Goal: Task Accomplishment & Management: Manage account settings

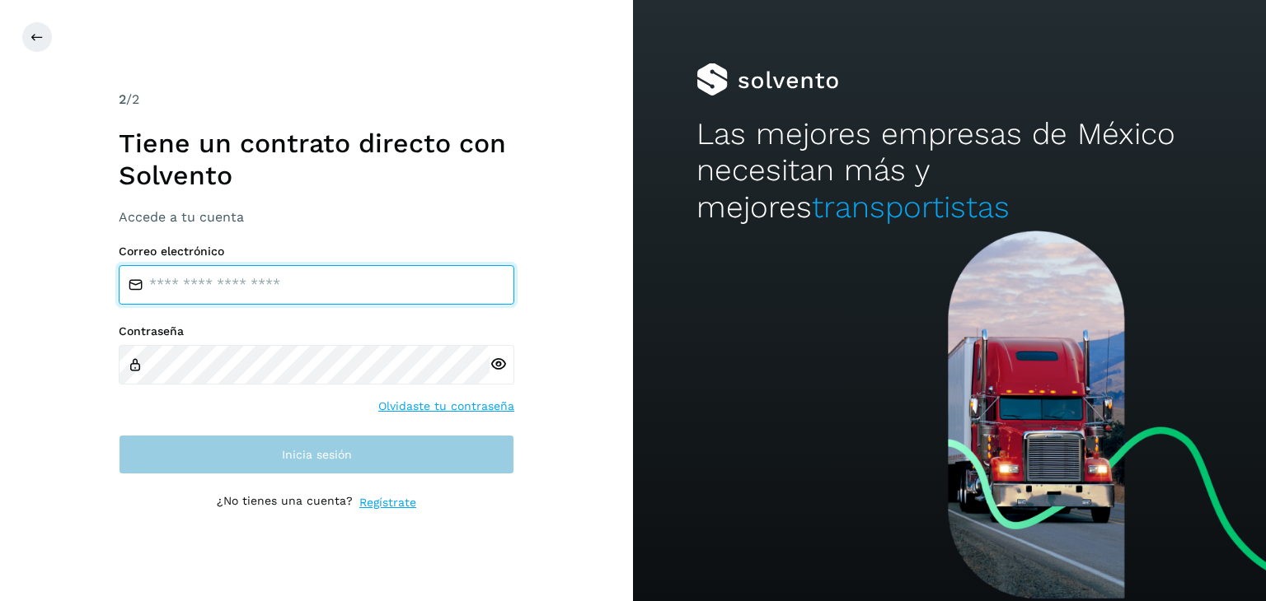
type input "**********"
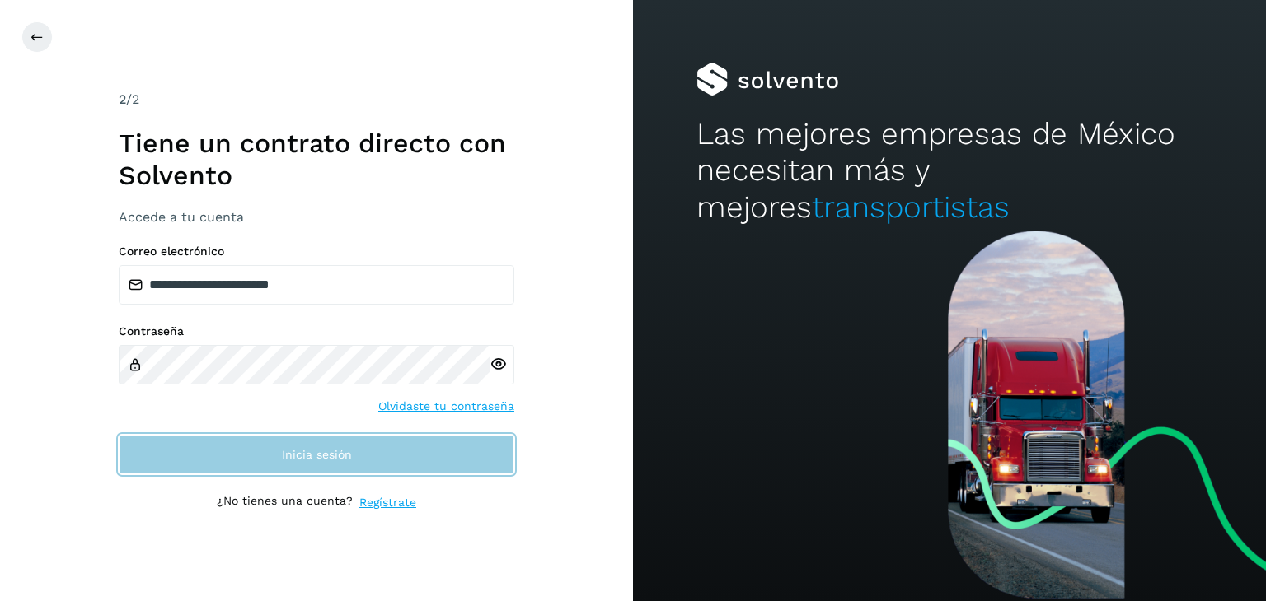
click at [358, 460] on button "Inicia sesión" at bounding box center [316, 455] width 395 height 40
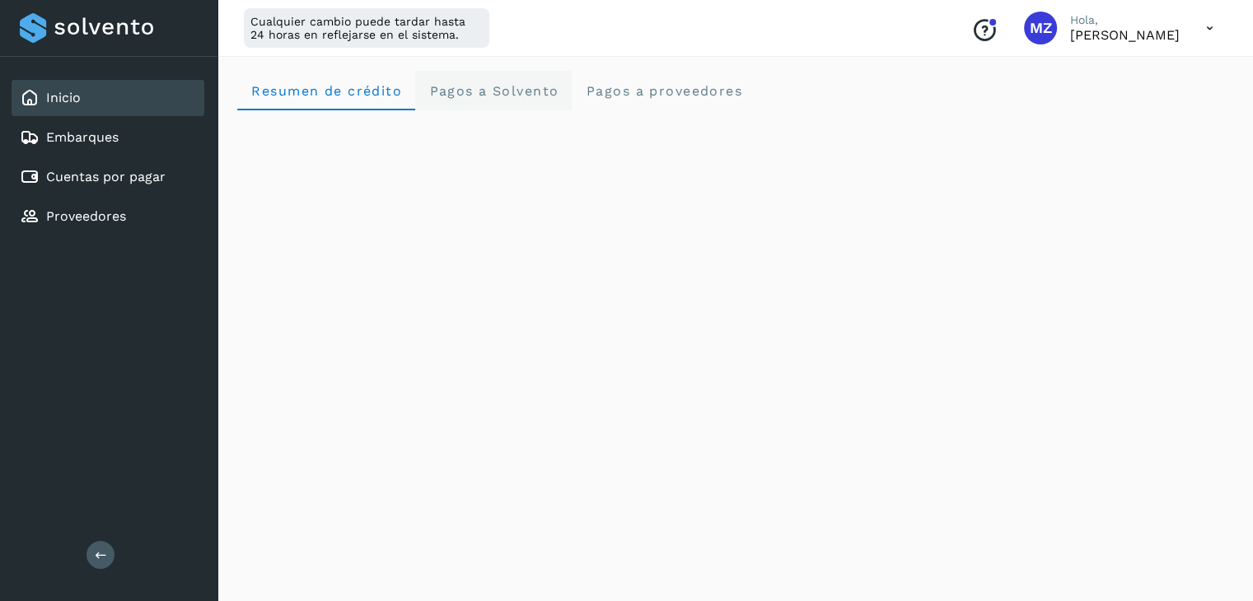
click at [513, 87] on span "Pagos a Solvento" at bounding box center [493, 91] width 130 height 16
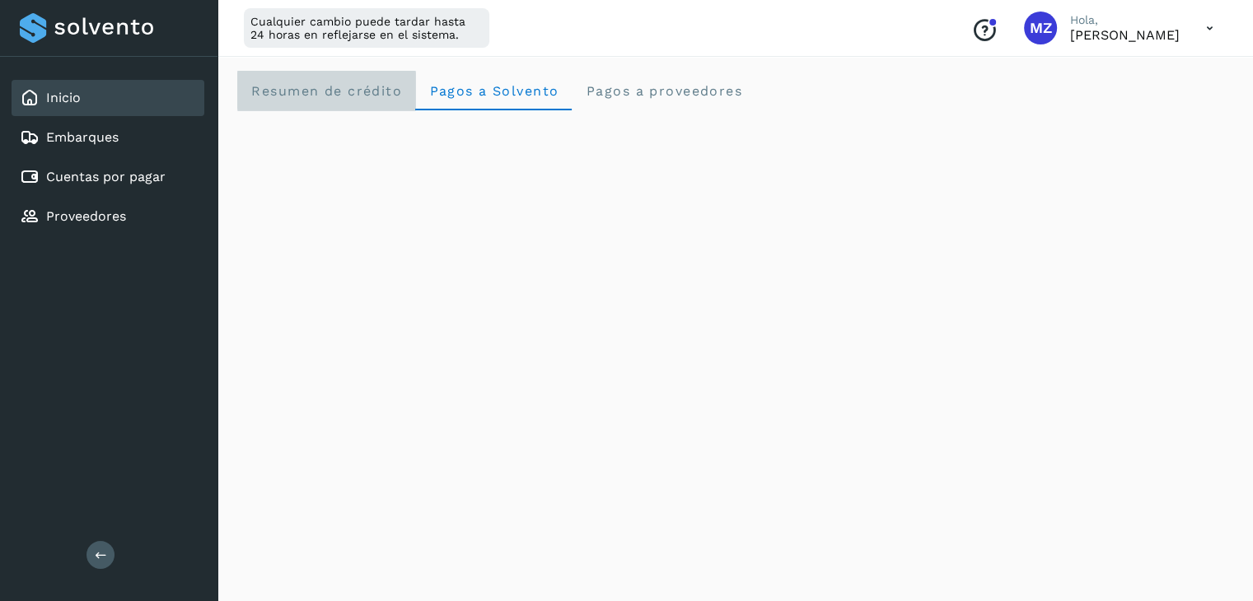
click at [391, 87] on span "Resumen de crédito" at bounding box center [326, 91] width 152 height 16
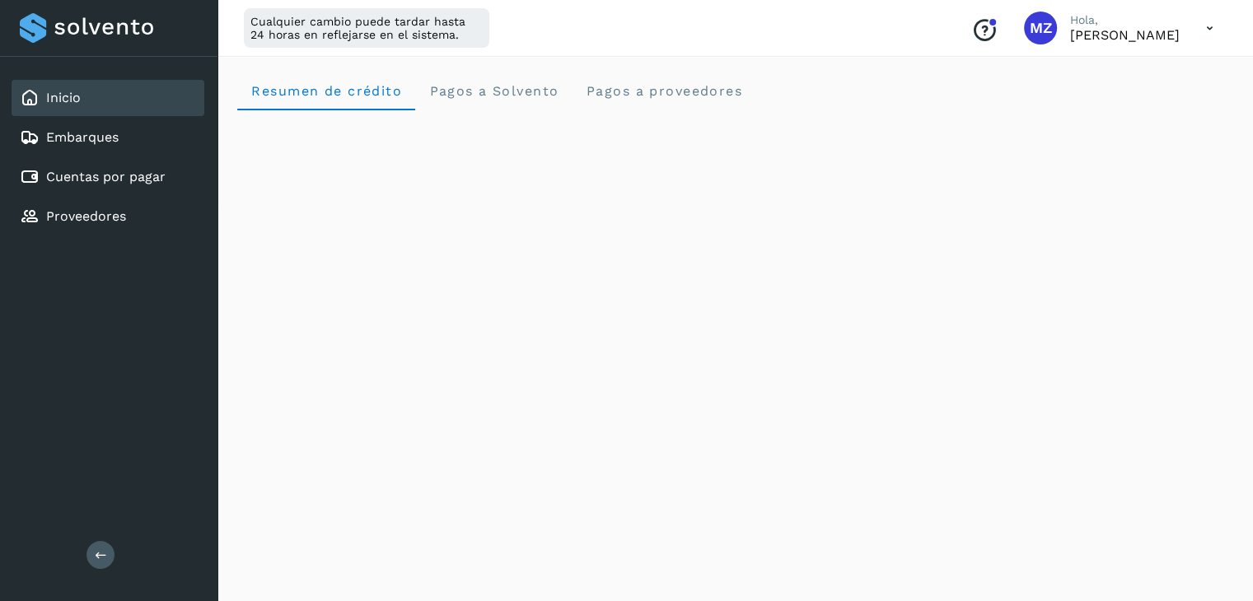
click at [1203, 30] on icon at bounding box center [1210, 29] width 34 height 34
click at [1134, 117] on div "Cerrar sesión" at bounding box center [1128, 106] width 196 height 31
